Goal: Task Accomplishment & Management: Complete application form

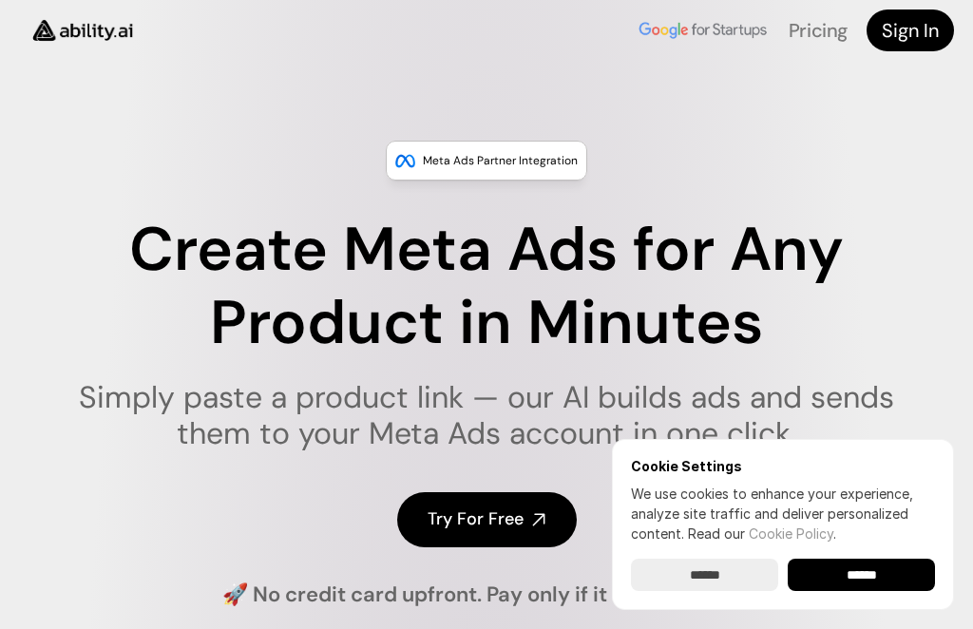
click at [877, 572] on input "******" at bounding box center [860, 575] width 147 height 32
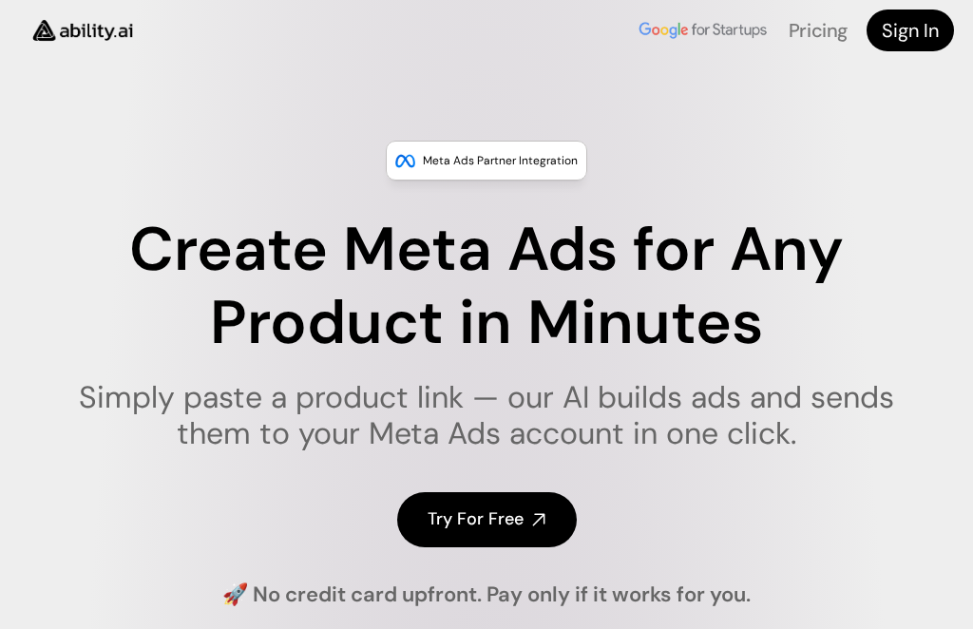
click at [495, 510] on h4 "Try For Free" at bounding box center [475, 519] width 96 height 24
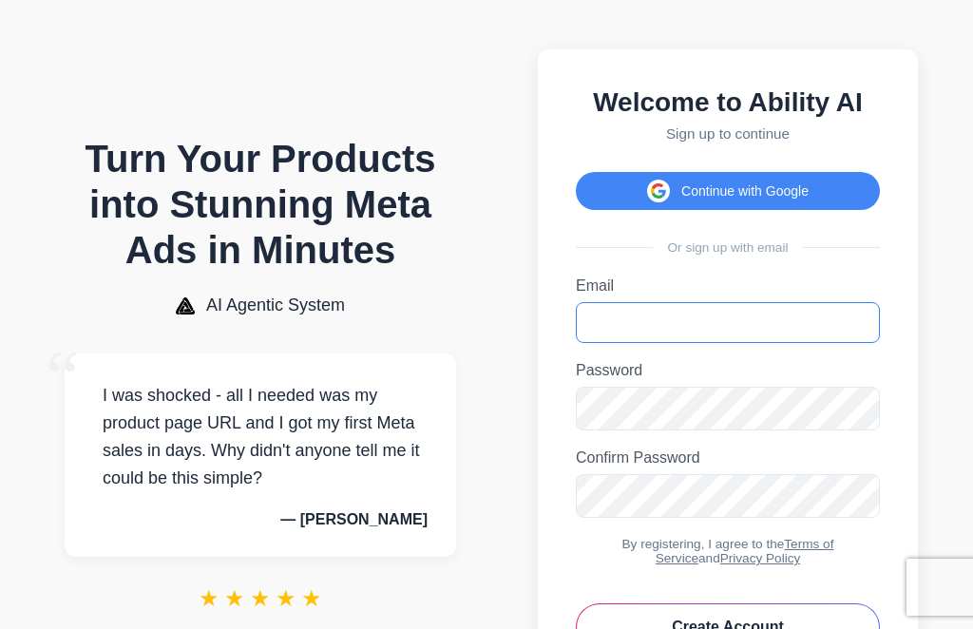
click at [670, 323] on input "Email" at bounding box center [728, 322] width 304 height 41
type input "**********"
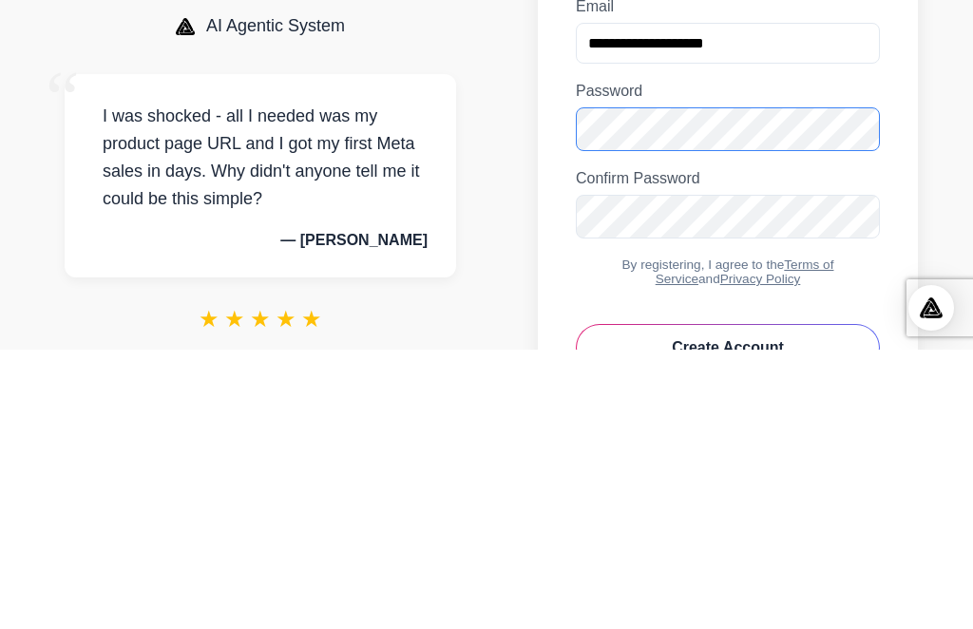
scroll to position [169, 0]
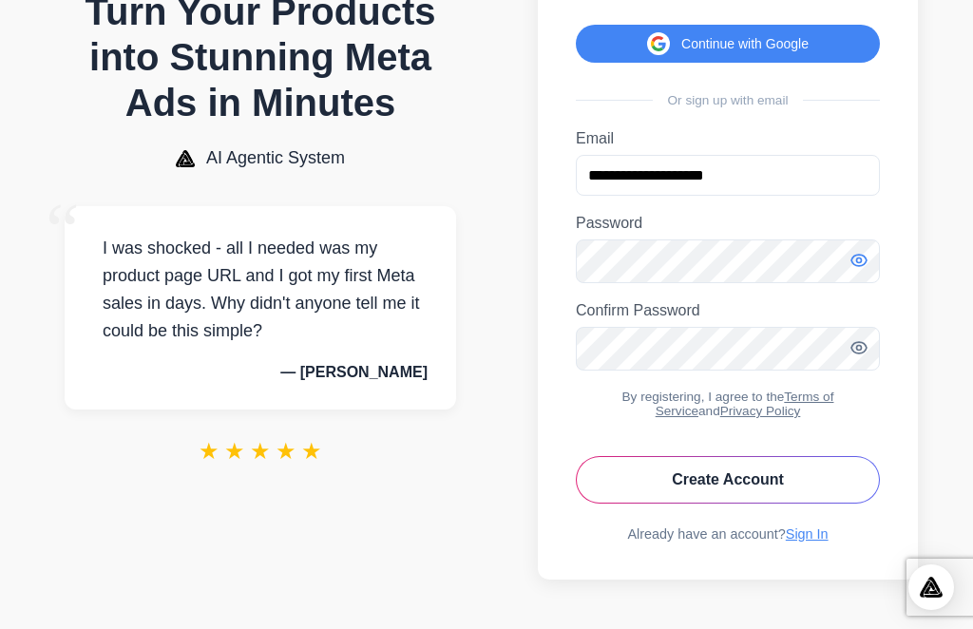
click at [862, 251] on icon "Toggle password visibility" at bounding box center [858, 260] width 19 height 19
click at [713, 471] on button "Create Account" at bounding box center [728, 479] width 304 height 47
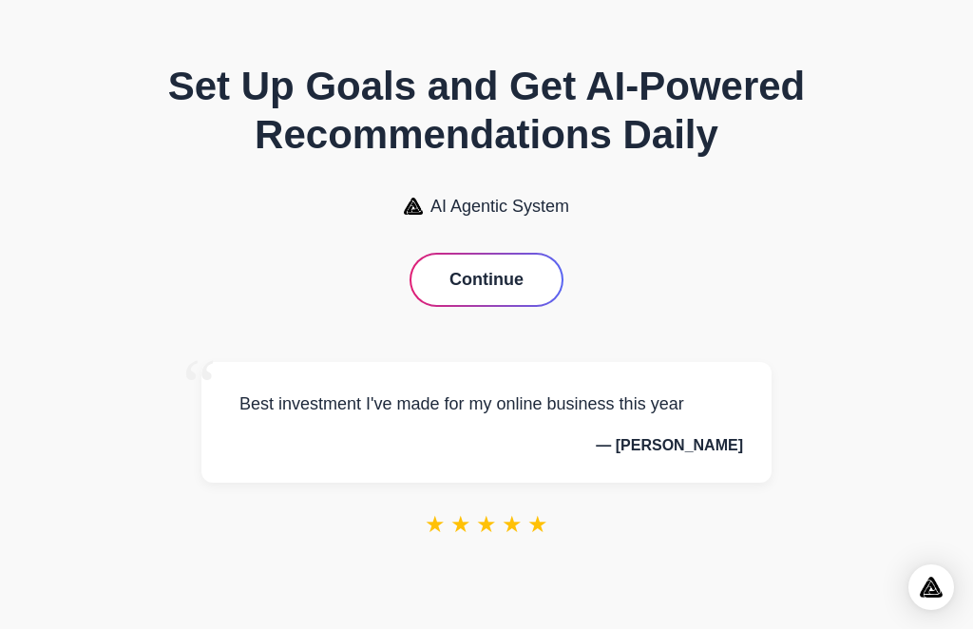
click at [502, 276] on button "Continue" at bounding box center [486, 280] width 150 height 50
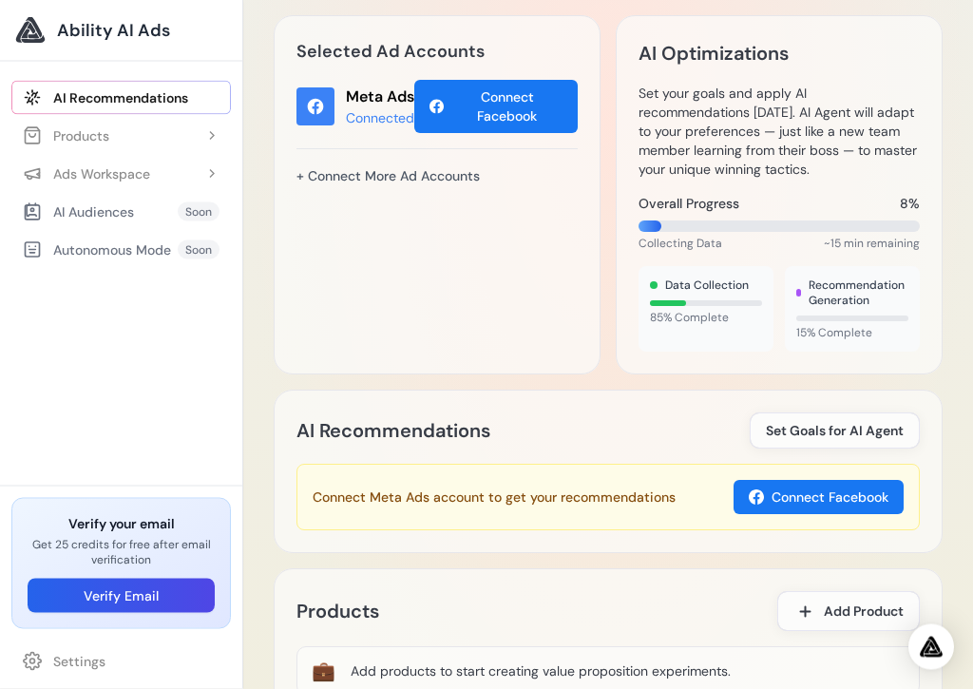
scroll to position [745, 0]
click at [77, 142] on div "Products" at bounding box center [66, 135] width 86 height 19
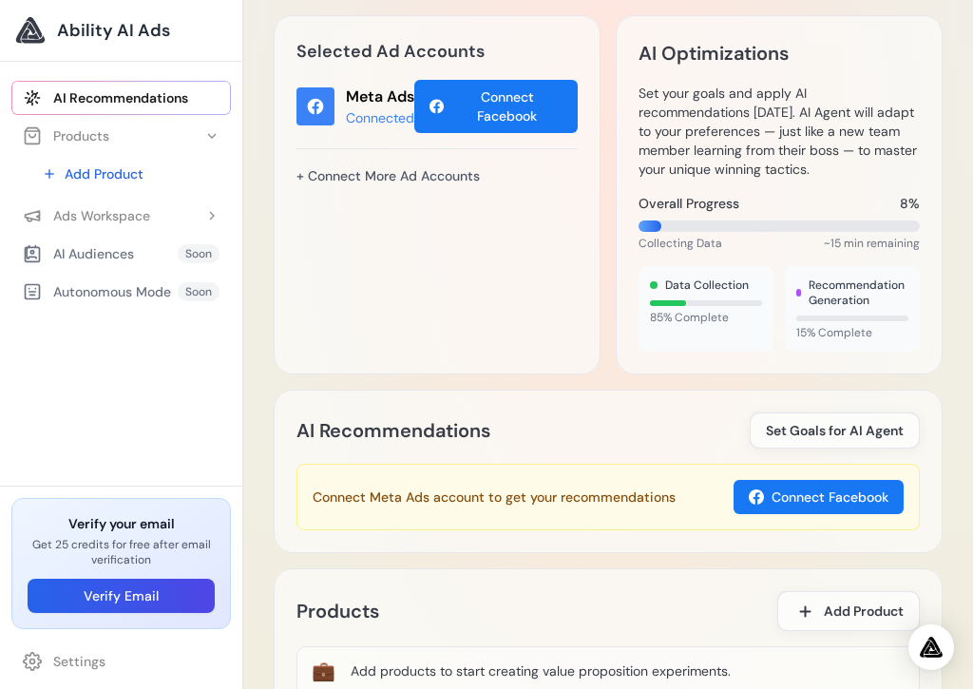
click at [69, 232] on button "Ads Workspace" at bounding box center [120, 216] width 219 height 34
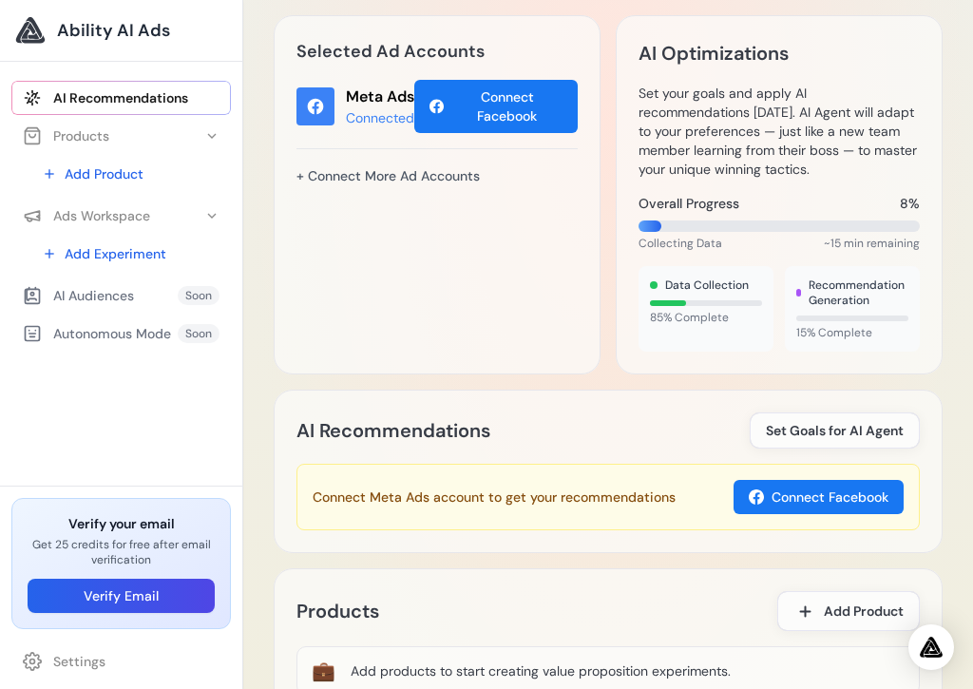
click at [94, 307] on div "AI Audiences Soon" at bounding box center [120, 295] width 219 height 34
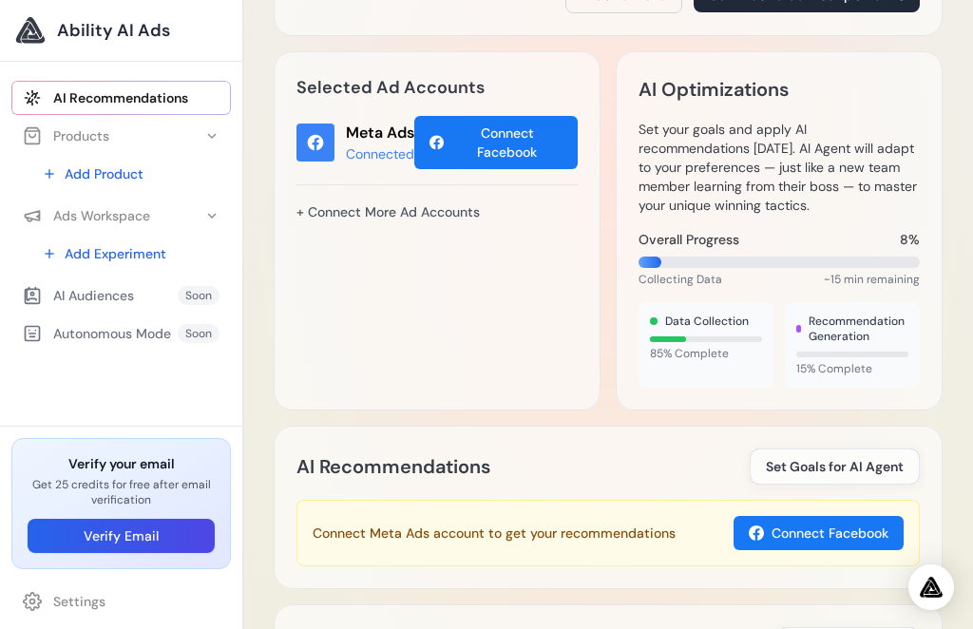
scroll to position [708, 0]
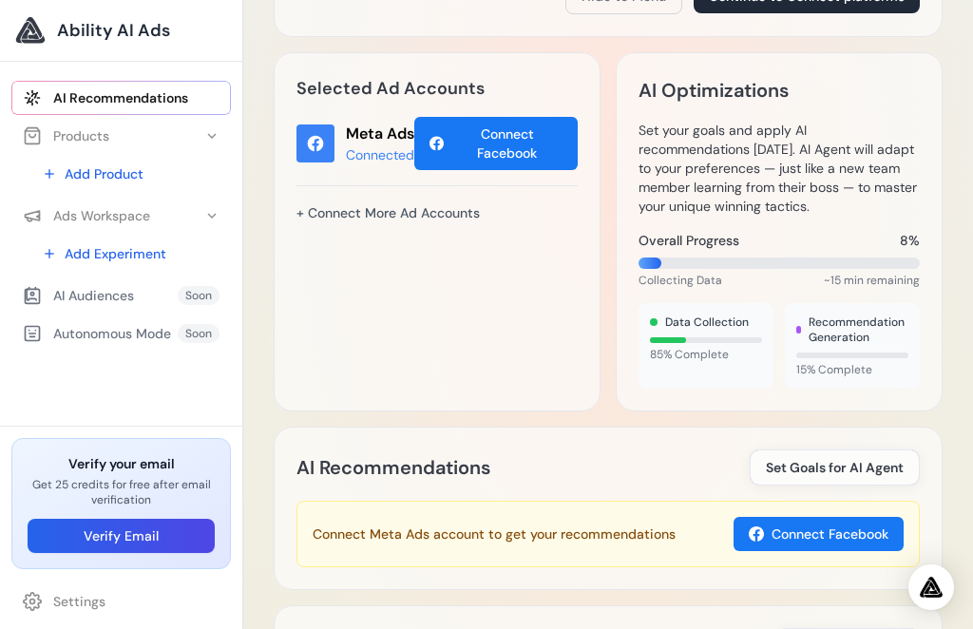
click at [816, 538] on button "Connect Facebook" at bounding box center [818, 534] width 170 height 34
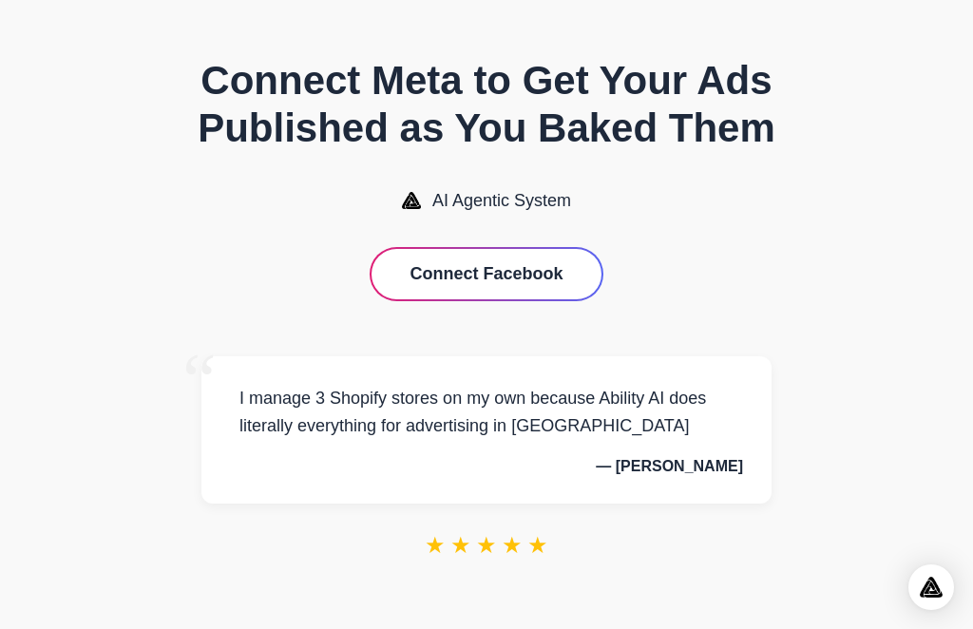
click at [548, 265] on button "Connect Facebook" at bounding box center [485, 274] width 229 height 50
